Goal: Check status: Check status

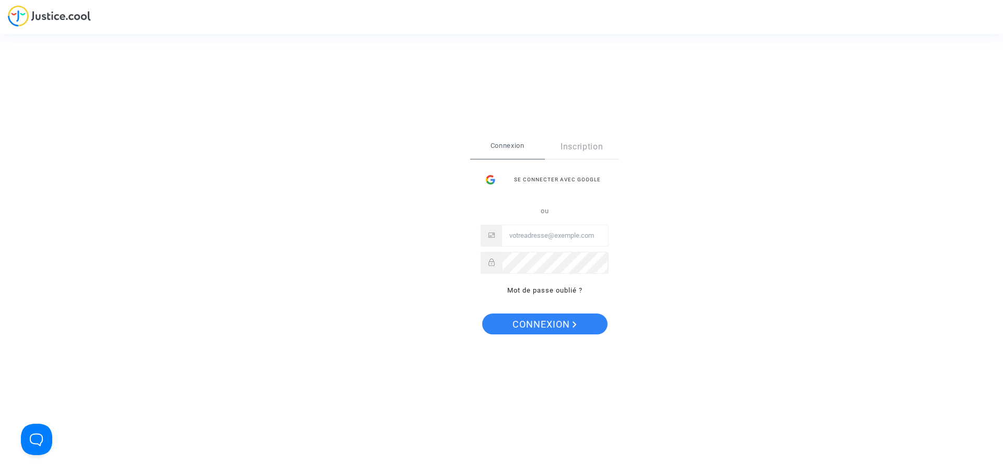
click at [544, 227] on input "Email" at bounding box center [555, 235] width 106 height 21
drag, startPoint x: 645, startPoint y: 224, endPoint x: 612, endPoint y: 229, distance: 33.3
click at [645, 223] on div "Se connecter Connexion Inscription Se connecter avec Google ou Mot de passe oub…" at bounding box center [501, 238] width 1003 height 476
click at [567, 236] on input "Email" at bounding box center [555, 235] width 106 height 21
type input "aculine@leyton.com"
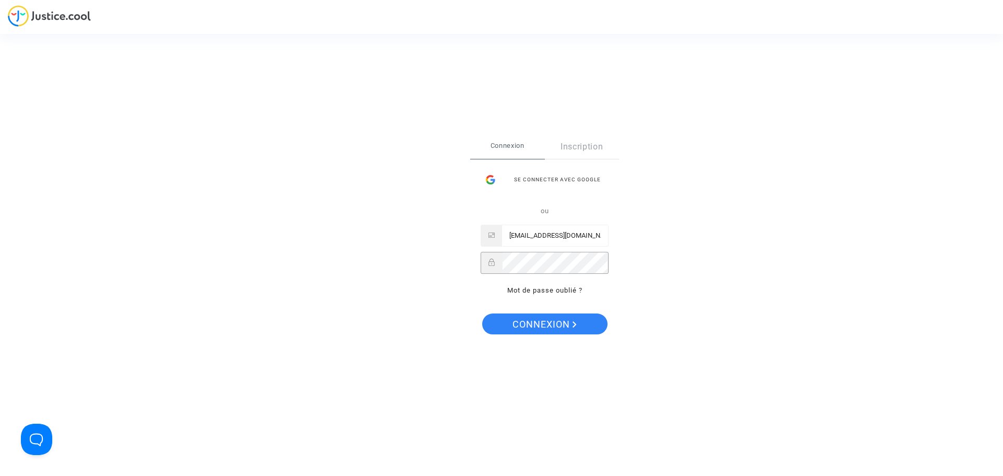
click at [482, 313] on button "Connexion" at bounding box center [544, 323] width 125 height 21
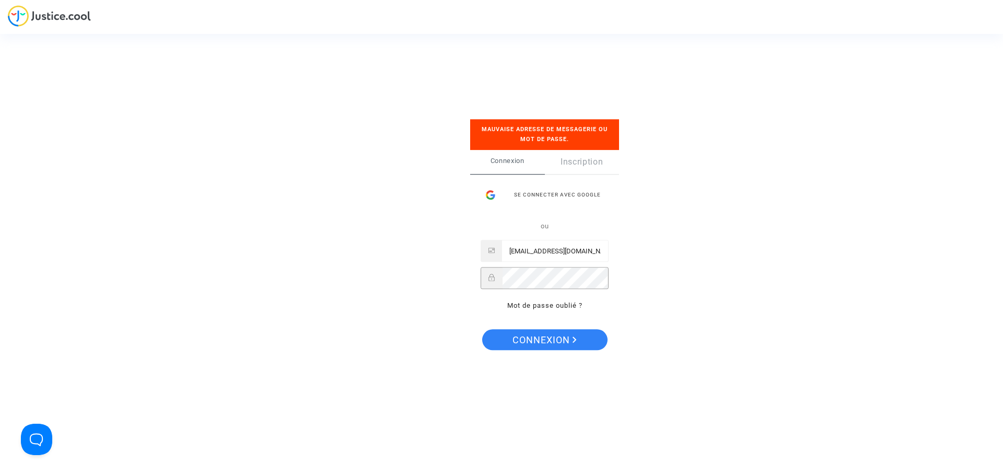
click at [482, 329] on button "Connexion" at bounding box center [544, 339] width 125 height 21
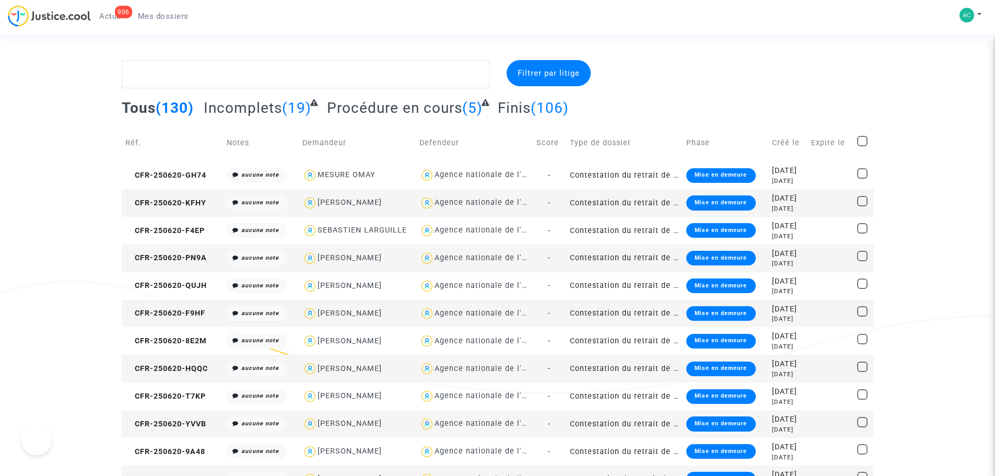
click at [416, 106] on span "Procédure en cours" at bounding box center [394, 107] width 135 height 17
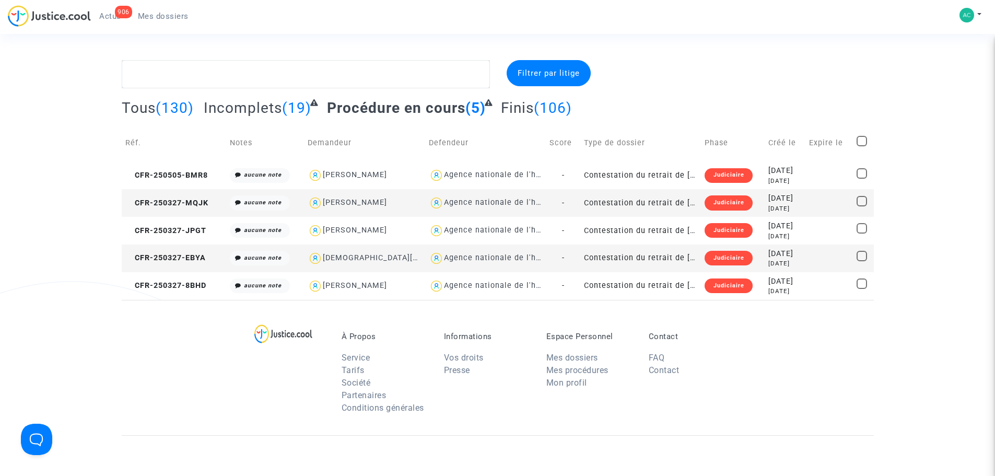
click at [300, 98] on complex-dispute-list "Filtrer par litige Tous (130) Incomplets (19) Procédure en cours (5) Finis (106…" at bounding box center [498, 180] width 752 height 240
click at [294, 108] on span "(19)" at bounding box center [296, 107] width 29 height 17
click at [282, 113] on span "(19)" at bounding box center [296, 107] width 29 height 17
click at [296, 106] on span "(19)" at bounding box center [296, 107] width 29 height 17
click at [160, 103] on span "(130)" at bounding box center [175, 107] width 38 height 17
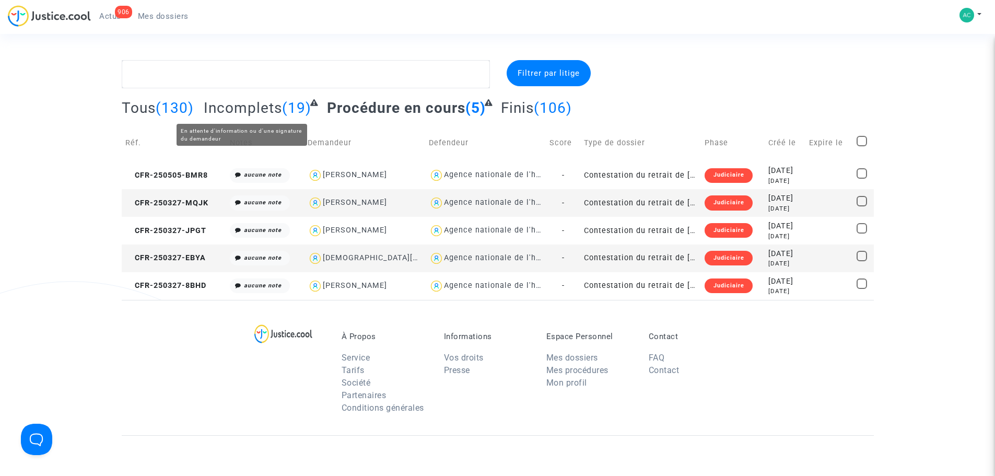
click at [277, 110] on span "Incomplets" at bounding box center [243, 107] width 78 height 17
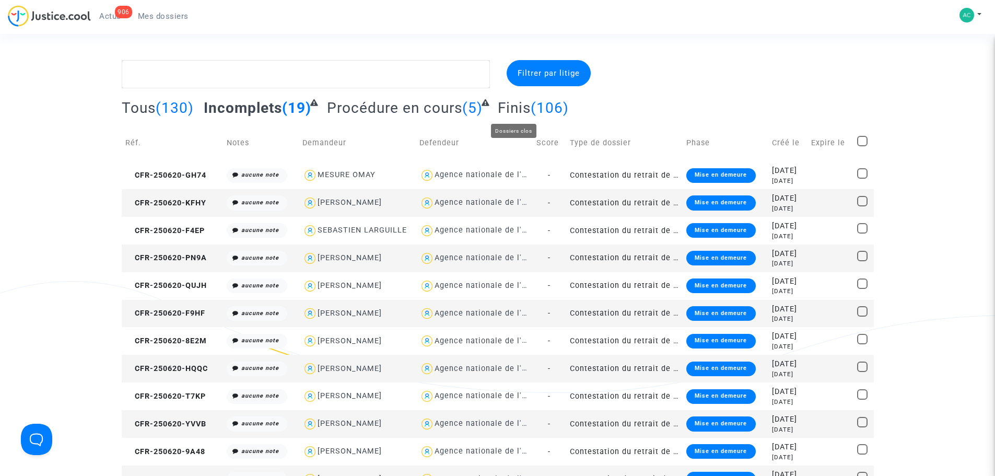
click at [514, 110] on span "Finis" at bounding box center [514, 107] width 33 height 17
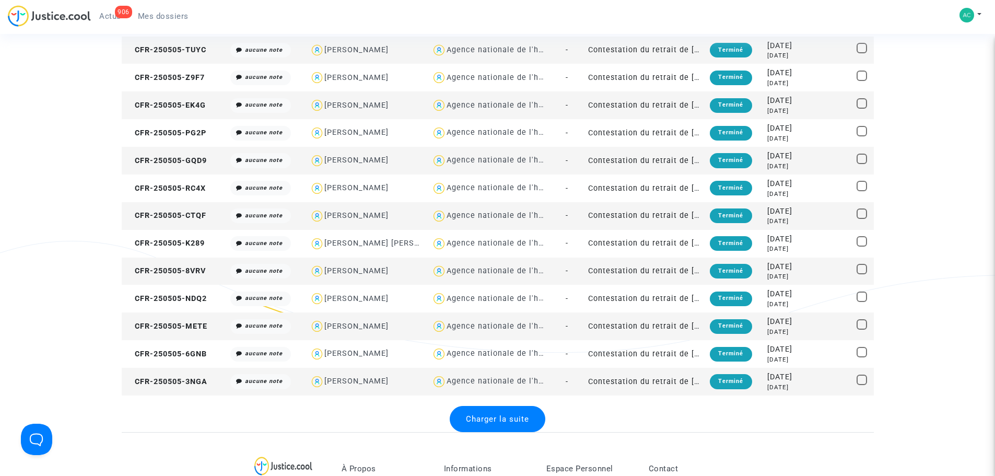
scroll to position [1149, 0]
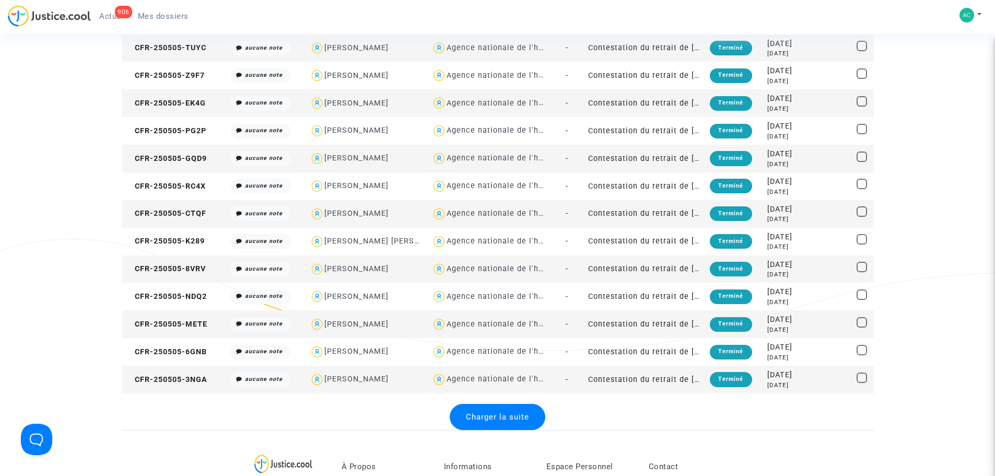
click at [520, 407] on div "Charger la suite" at bounding box center [498, 417] width 96 height 26
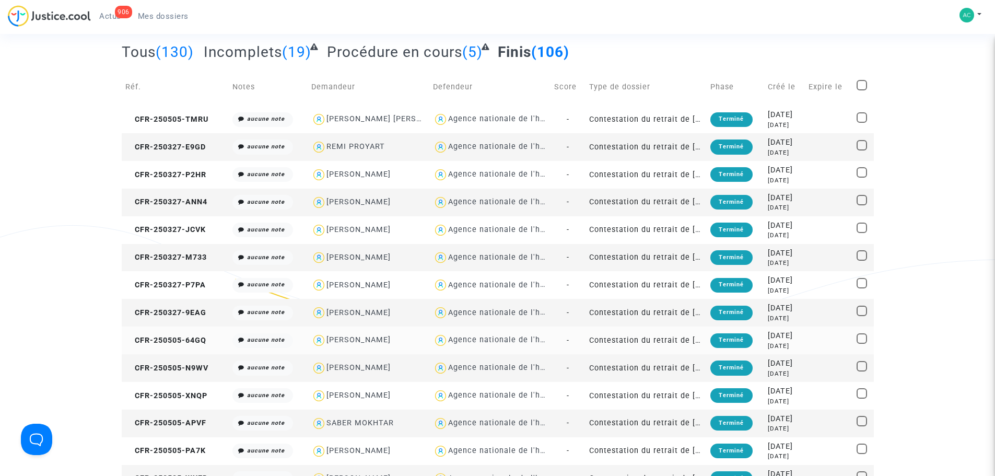
scroll to position [0, 0]
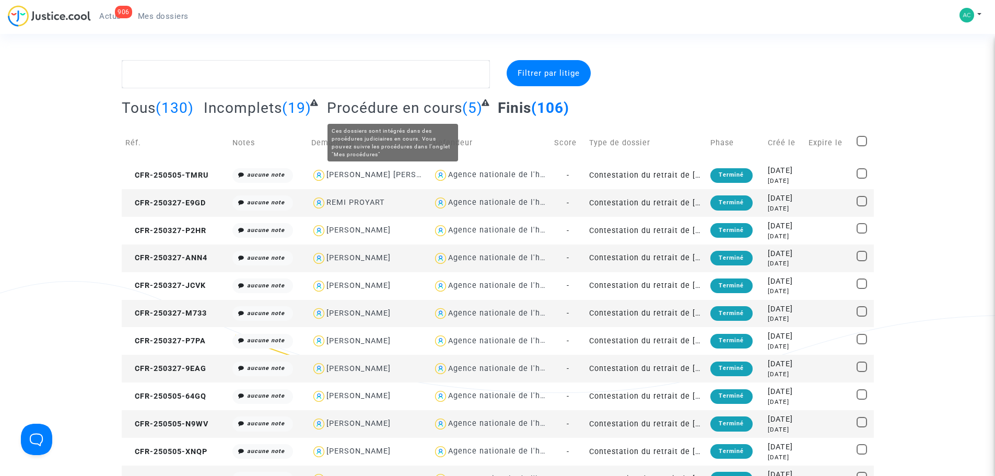
drag, startPoint x: 354, startPoint y: 109, endPoint x: 267, endPoint y: 102, distance: 87.0
click at [354, 109] on span "Procédure en cours" at bounding box center [394, 107] width 135 height 17
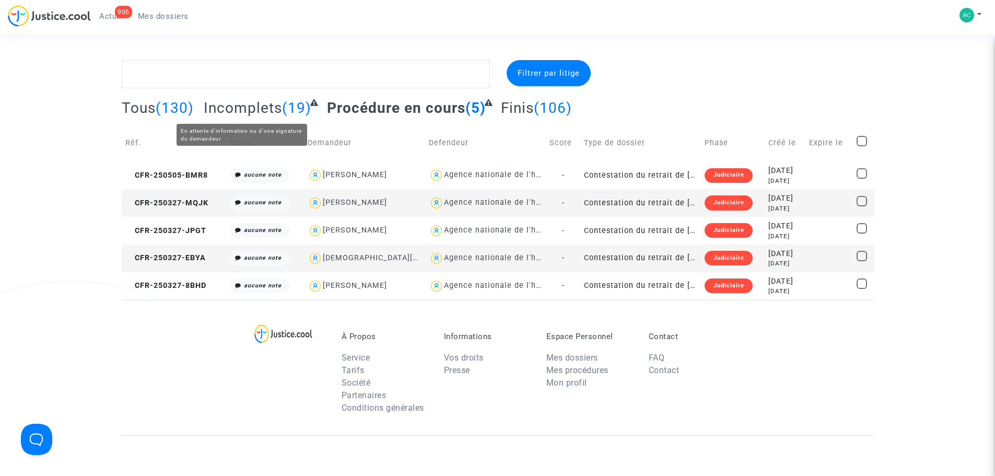
click at [277, 106] on span "Incomplets" at bounding box center [243, 107] width 78 height 17
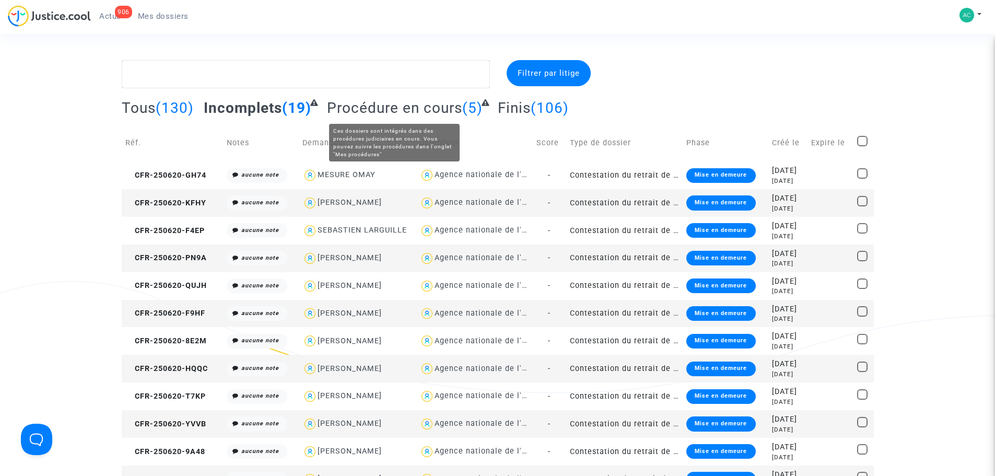
click at [350, 109] on span "Procédure en cours" at bounding box center [394, 107] width 135 height 17
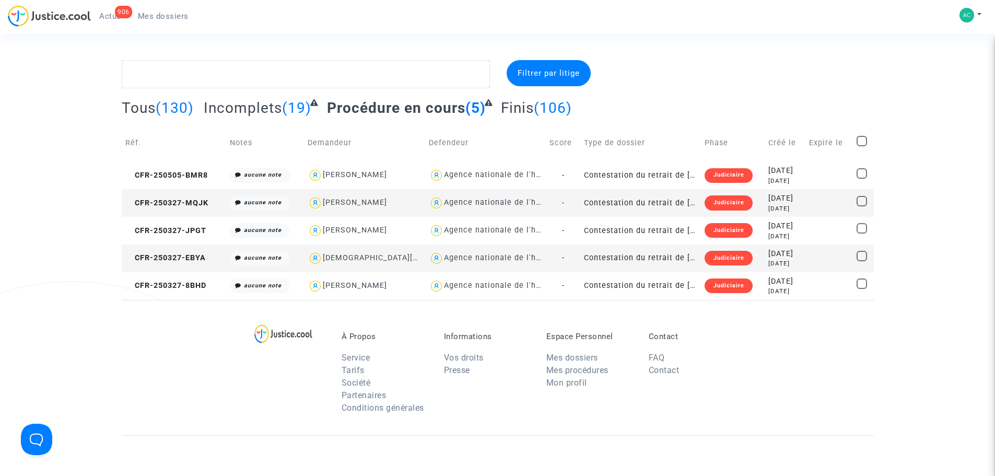
click at [352, 200] on div "[PERSON_NAME]" at bounding box center [355, 202] width 64 height 9
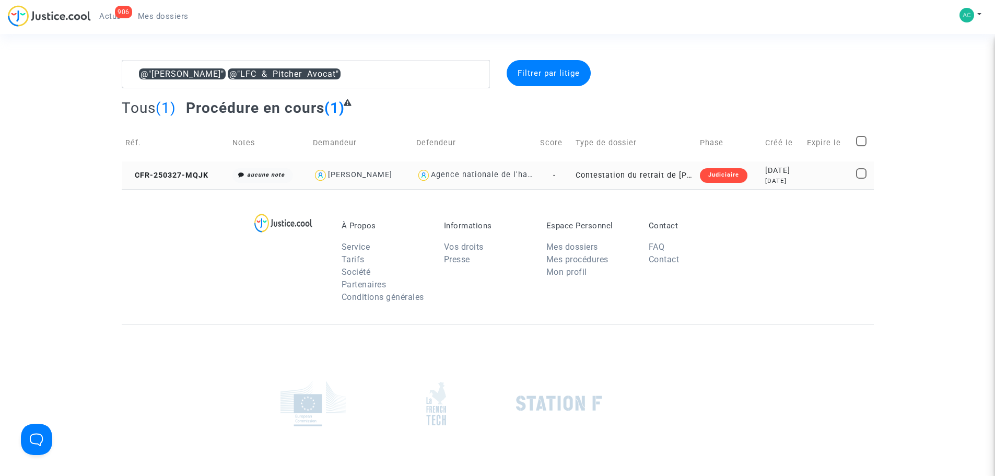
click at [505, 181] on div "Agence nationale de l'habitat" at bounding box center [474, 175] width 117 height 15
type textarea "@"[PERSON_NAME]" @"LFC & Pitcher Avocat" @"Agence nationale de l'habitat""
